Goal: Navigation & Orientation: Find specific page/section

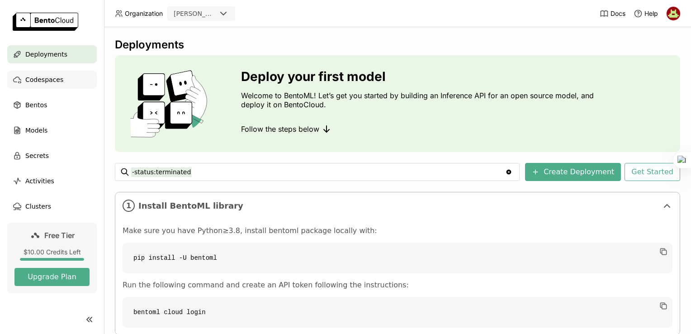
click at [48, 81] on span "Codespaces" at bounding box center [44, 79] width 38 height 11
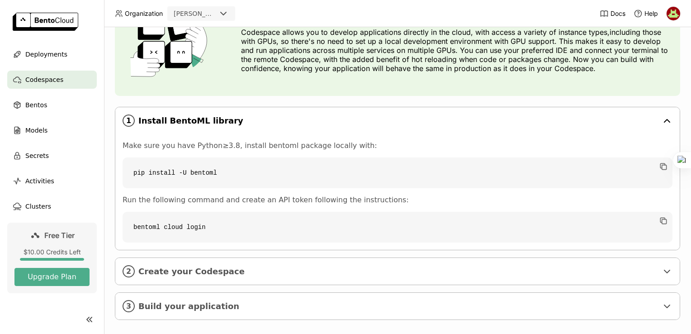
scroll to position [75, 0]
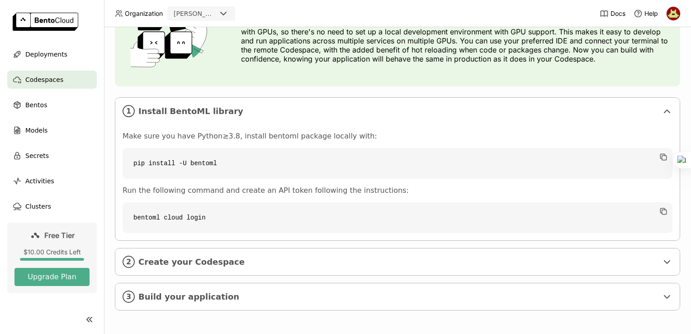
drag, startPoint x: 225, startPoint y: 164, endPoint x: 265, endPoint y: 165, distance: 40.3
click at [265, 165] on code "pip install -U bentoml" at bounding box center [398, 163] width 550 height 31
click at [42, 134] on span "Models" at bounding box center [36, 130] width 22 height 11
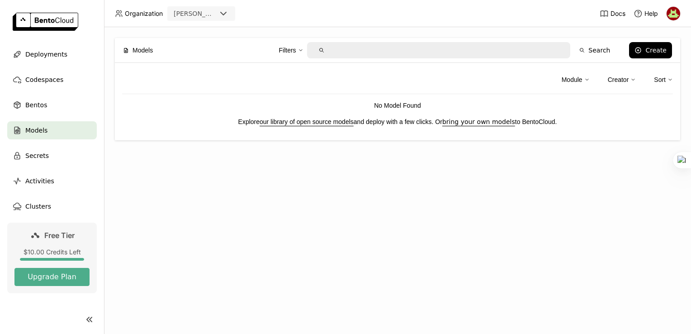
click at [166, 261] on div "Models Filters Search Create Module Creator Sort No Model Found Explore our lib…" at bounding box center [397, 180] width 587 height 307
click at [586, 77] on icon at bounding box center [586, 79] width 5 height 5
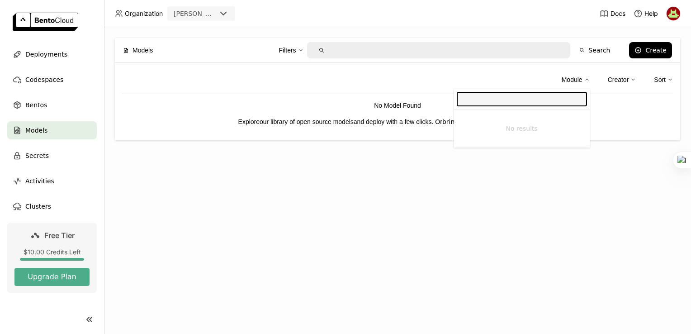
click at [586, 77] on icon at bounding box center [586, 79] width 5 height 5
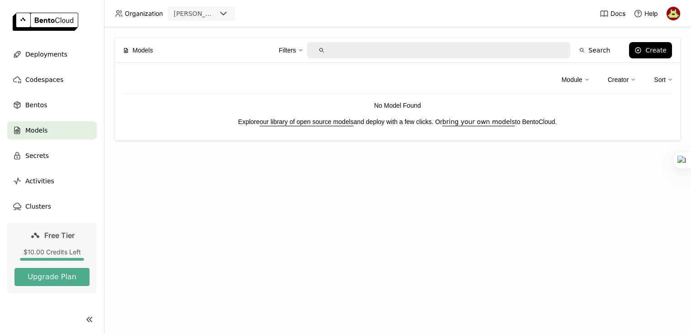
click at [232, 200] on div "Models Filters Search Create Module Creator Sort No Model Found Explore our lib…" at bounding box center [397, 180] width 587 height 307
drag, startPoint x: 228, startPoint y: 121, endPoint x: 575, endPoint y: 120, distance: 346.9
click at [575, 120] on p "Explore our library of open source models and deploy with a few clicks. Or brin…" at bounding box center [397, 122] width 551 height 10
drag, startPoint x: 575, startPoint y: 120, endPoint x: 460, endPoint y: 164, distance: 123.2
click at [460, 164] on div "Models Filters Search Create Module Creator Sort No Model Found Explore our lib…" at bounding box center [397, 180] width 587 height 307
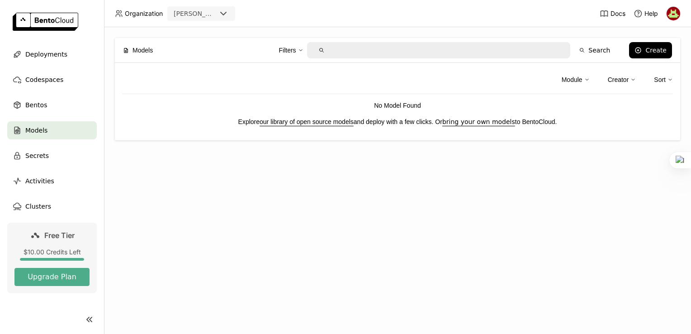
click at [430, 104] on p "No Model Found" at bounding box center [397, 105] width 551 height 10
